Goal: Task Accomplishment & Management: Manage account settings

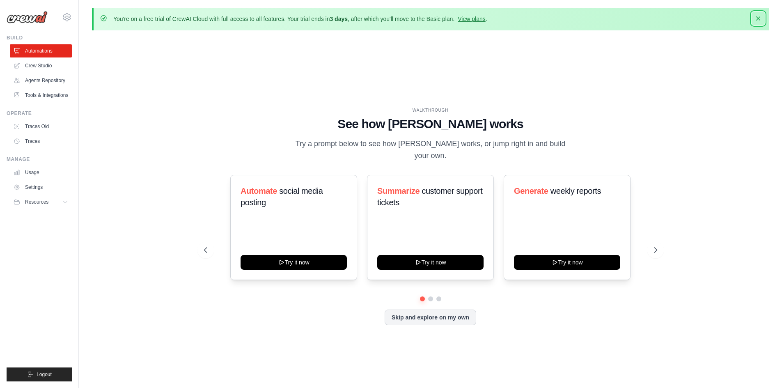
click at [759, 17] on icon "button" at bounding box center [758, 18] width 8 height 8
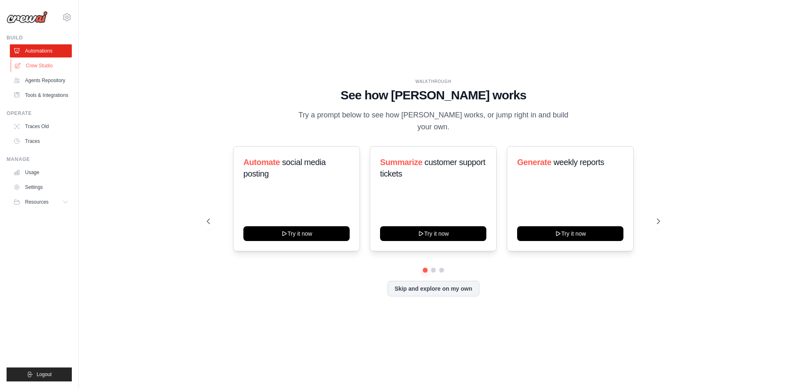
click at [32, 65] on link "Crew Studio" at bounding box center [42, 65] width 62 height 13
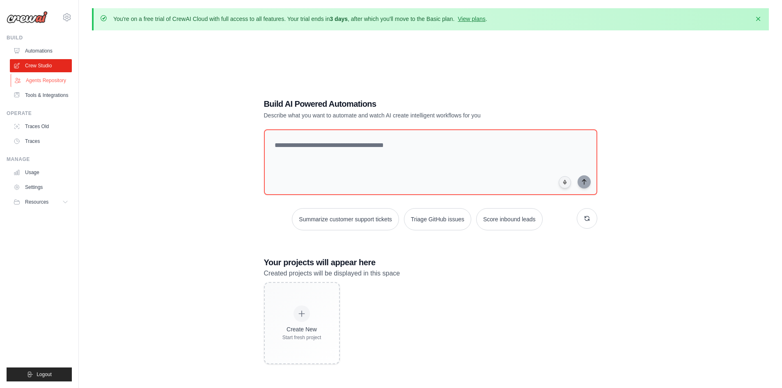
click at [37, 80] on link "Agents Repository" at bounding box center [42, 80] width 62 height 13
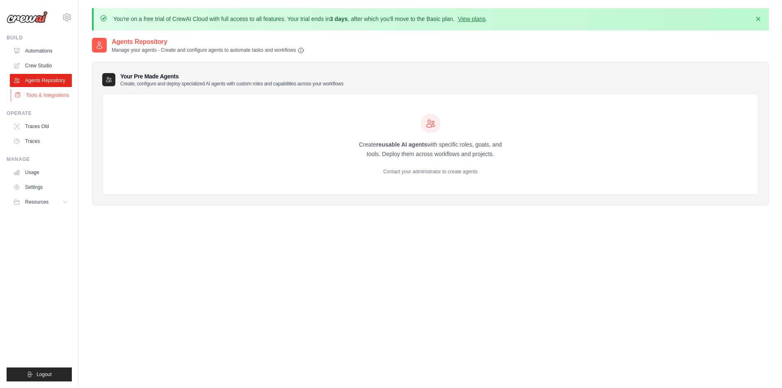
click at [38, 95] on link "Tools & Integrations" at bounding box center [42, 95] width 62 height 13
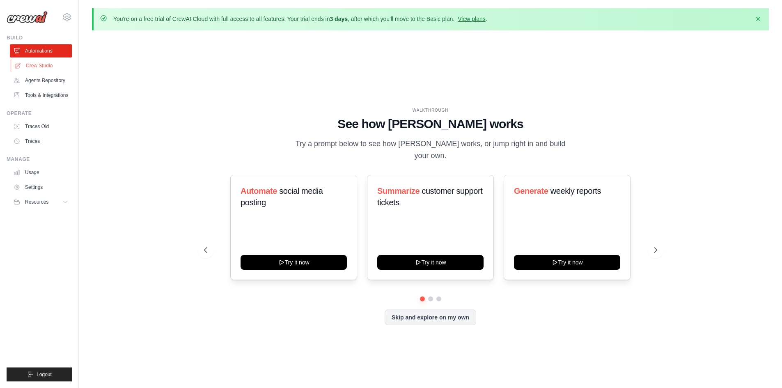
click at [43, 66] on link "Crew Studio" at bounding box center [42, 65] width 62 height 13
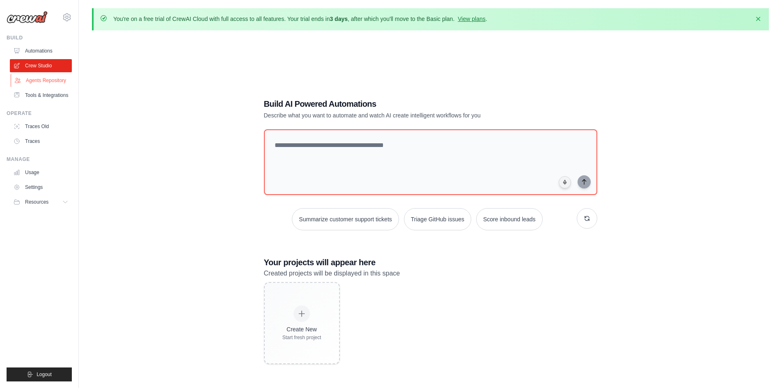
click at [41, 83] on link "Agents Repository" at bounding box center [42, 80] width 62 height 13
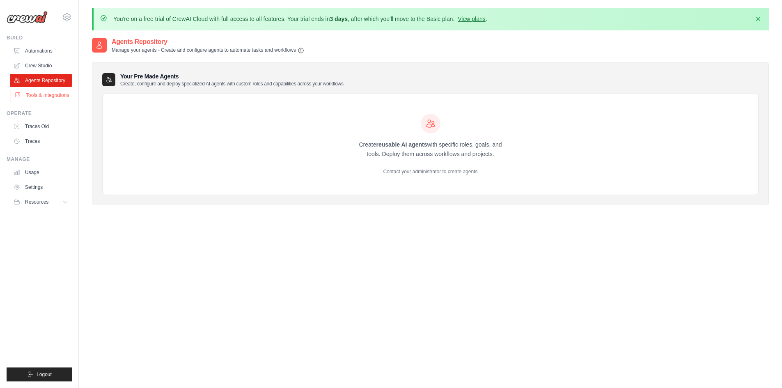
click at [41, 97] on link "Tools & Integrations" at bounding box center [42, 95] width 62 height 13
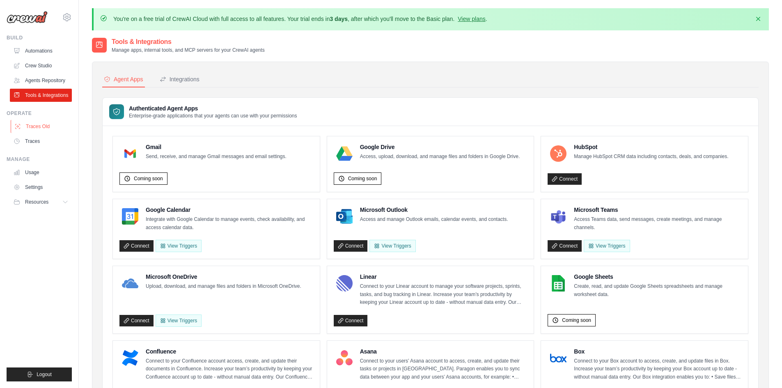
click at [39, 133] on link "Traces Old" at bounding box center [42, 126] width 62 height 13
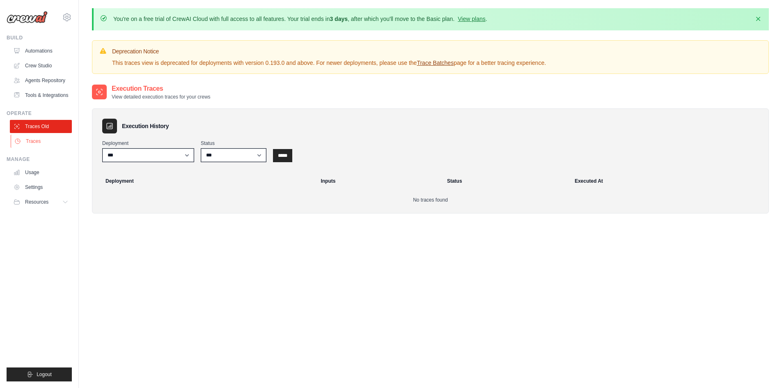
click at [33, 142] on link "Traces" at bounding box center [42, 141] width 62 height 13
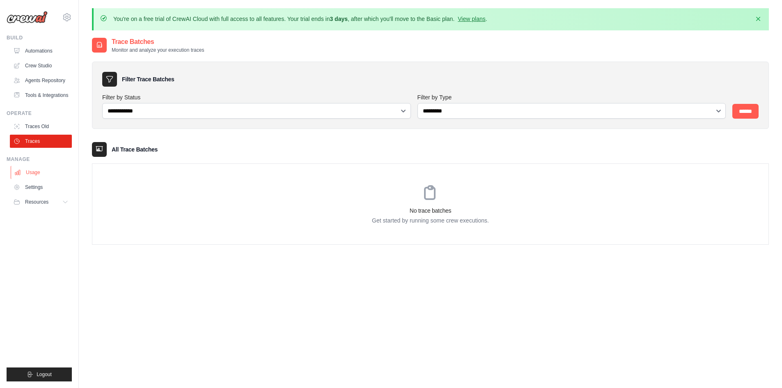
click at [32, 175] on link "Usage" at bounding box center [42, 172] width 62 height 13
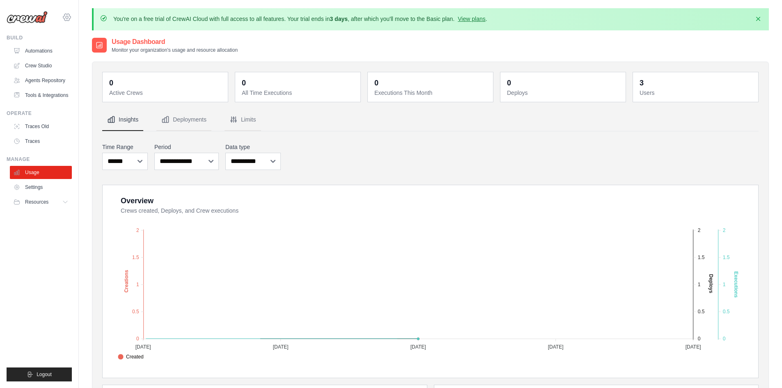
click at [62, 16] on icon at bounding box center [67, 17] width 10 height 10
click at [78, 53] on span "Settings" at bounding box center [101, 51] width 65 height 8
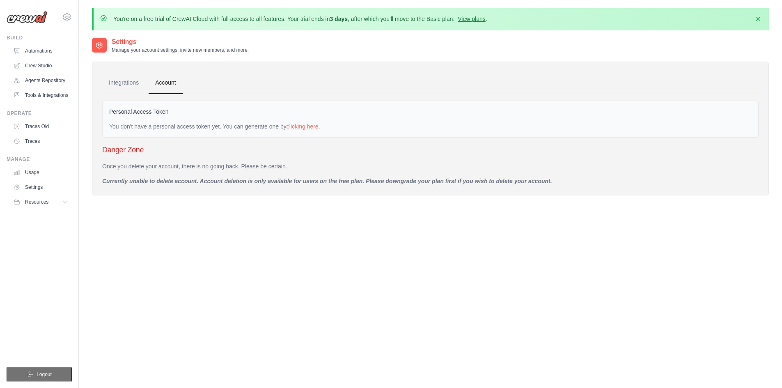
click at [57, 374] on button "Logout" at bounding box center [39, 374] width 65 height 14
